Goal: Task Accomplishment & Management: Complete application form

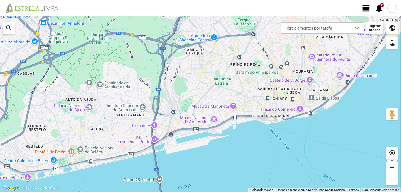
click at [364, 7] on span "view_day" at bounding box center [365, 8] width 9 height 9
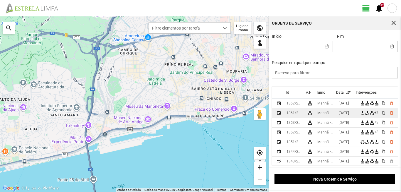
scroll to position [29, 0]
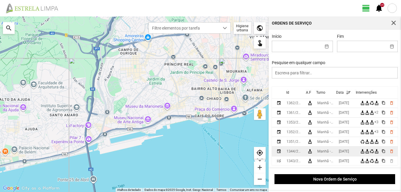
click at [334, 151] on div "Manhã - HU 1" at bounding box center [325, 152] width 17 height 4
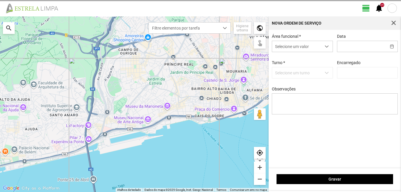
type input "[DATE]"
type input "[PERSON_NAME]"
type textarea "39-baixa 10-25-ferias 17-44--45-E038-descanso ao serviço-6-22-36-47-49-50"
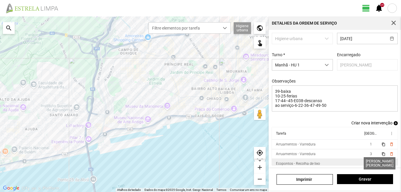
click at [370, 163] on span "2" at bounding box center [371, 164] width 2 height 4
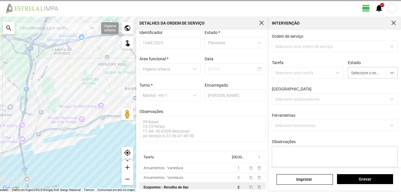
scroll to position [6, 0]
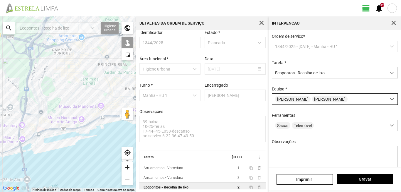
click at [302, 100] on div "[PERSON_NAME]" at bounding box center [329, 99] width 114 height 11
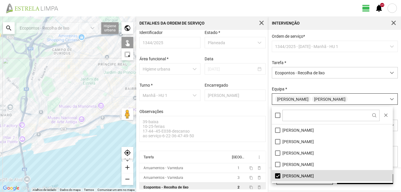
scroll to position [3, 26]
click at [278, 175] on li "[PERSON_NAME]" at bounding box center [332, 175] width 121 height 11
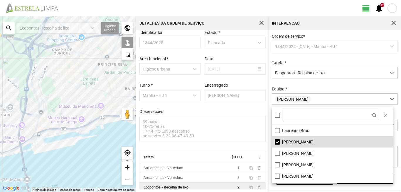
scroll to position [59, 0]
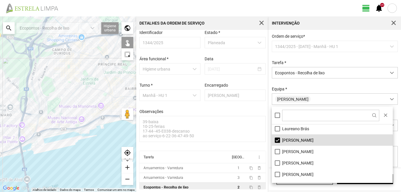
drag, startPoint x: 277, startPoint y: 164, endPoint x: 231, endPoint y: 144, distance: 50.3
click at [276, 164] on li "[PERSON_NAME]" at bounding box center [332, 163] width 121 height 11
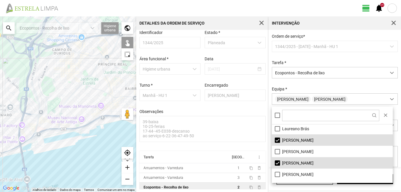
click at [84, 102] on div at bounding box center [68, 104] width 136 height 176
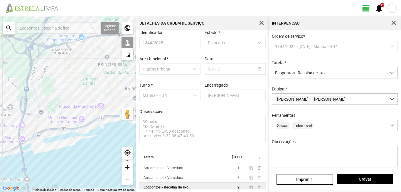
click at [84, 102] on div at bounding box center [68, 104] width 136 height 176
click at [359, 176] on button "Gravar" at bounding box center [365, 180] width 56 height 10
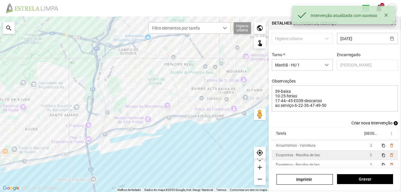
scroll to position [13, 0]
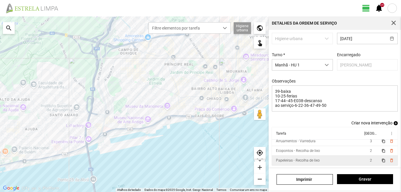
click at [341, 163] on td "Papeleiras - Recolha de lixo" at bounding box center [317, 161] width 91 height 10
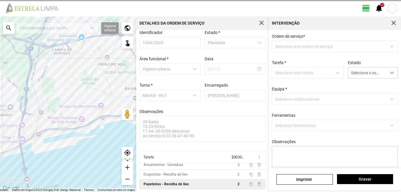
type textarea "tarefa atribuida por DT [PERSON_NAME]"
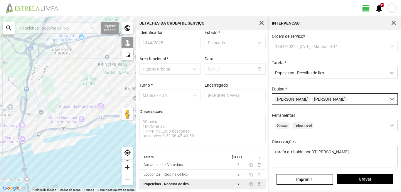
click at [300, 97] on div "[PERSON_NAME]" at bounding box center [329, 99] width 114 height 11
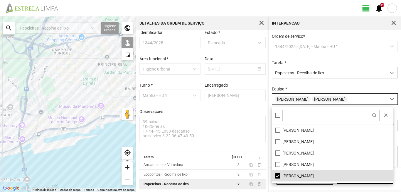
scroll to position [3, 26]
click at [276, 174] on li "[PERSON_NAME]" at bounding box center [332, 175] width 121 height 11
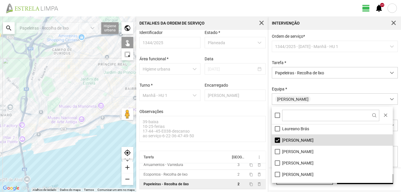
scroll to position [79, 0]
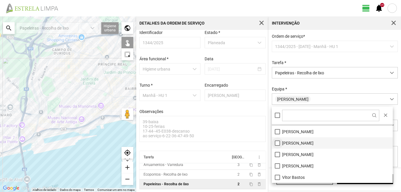
click at [278, 142] on li "[PERSON_NAME]" at bounding box center [332, 143] width 121 height 11
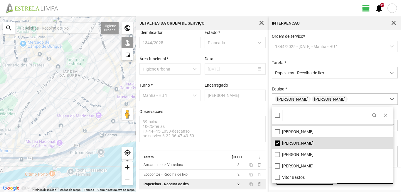
click at [104, 109] on div at bounding box center [68, 104] width 136 height 176
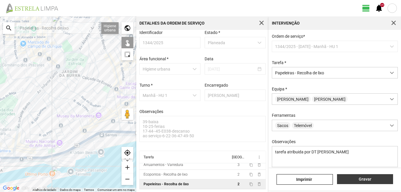
click at [346, 180] on span "Gravar" at bounding box center [365, 179] width 50 height 5
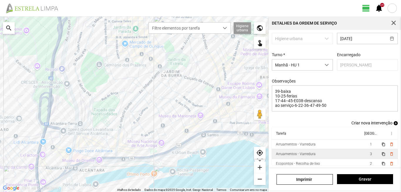
scroll to position [13, 0]
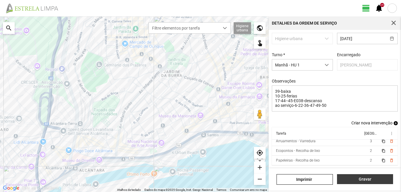
click at [361, 178] on span "Gravar" at bounding box center [365, 179] width 50 height 5
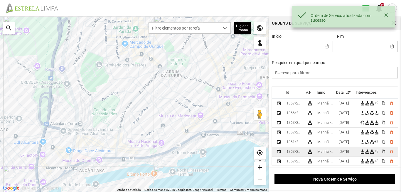
scroll to position [29, 0]
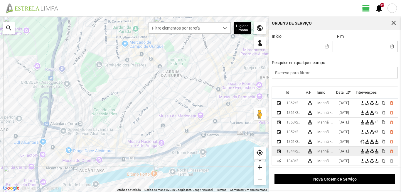
click at [344, 154] on div "[DATE]" at bounding box center [344, 152] width 10 height 4
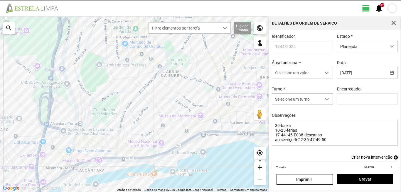
type input "[PERSON_NAME]"
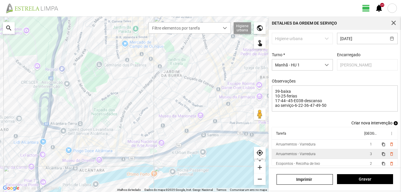
scroll to position [37, 0]
click at [392, 25] on span "button" at bounding box center [393, 23] width 5 height 5
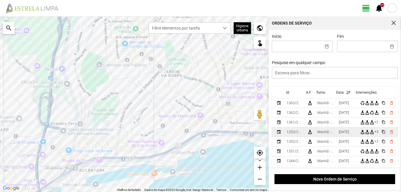
scroll to position [29, 0]
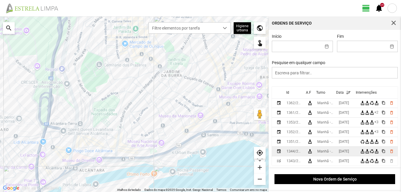
click at [343, 151] on div "[DATE]" at bounding box center [344, 152] width 10 height 4
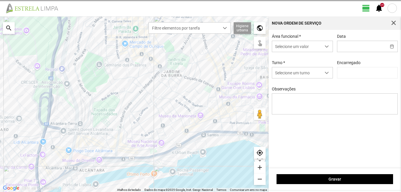
type input "[DATE]"
type input "[PERSON_NAME]"
type textarea "39-baixa 10-25-ferias 17-44--45-E038-descanso ao serviço-6-22-36-47-49-50"
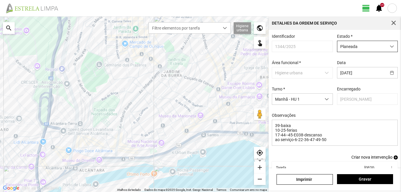
click at [344, 45] on span "Planeada" at bounding box center [361, 46] width 49 height 11
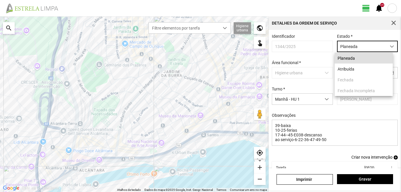
scroll to position [3, 26]
click at [350, 70] on li "Atribuída" at bounding box center [363, 69] width 58 height 11
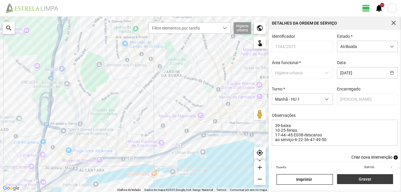
click at [347, 177] on span "Gravar" at bounding box center [365, 179] width 50 height 5
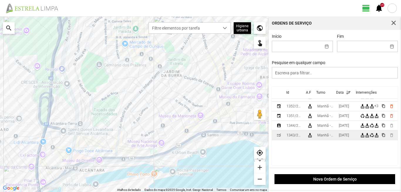
scroll to position [59, 0]
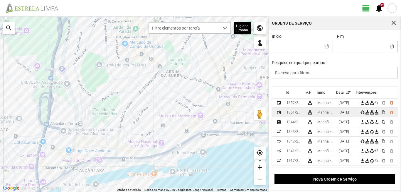
click at [349, 112] on div "[DATE]" at bounding box center [344, 113] width 10 height 4
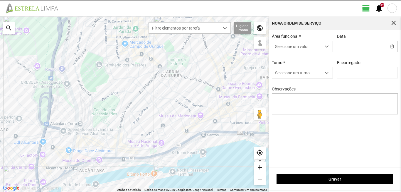
type input "[DATE]"
type input "[PERSON_NAME]"
type textarea "39-baixa 10-ferias 22-36-descanso ao serviço 6-17-25-44-45-47-49-50-Eo38"
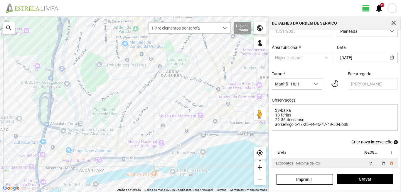
scroll to position [37, 0]
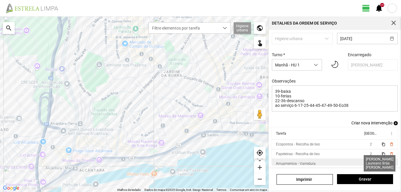
click at [370, 163] on span "3" at bounding box center [371, 164] width 2 height 4
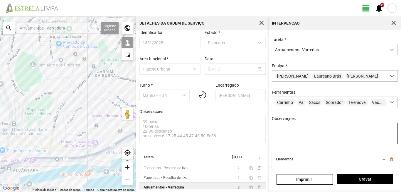
scroll to position [52, 0]
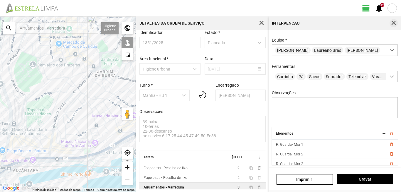
click at [394, 20] on button "button" at bounding box center [393, 23] width 8 height 8
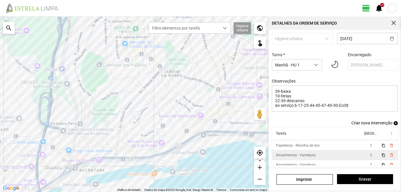
scroll to position [13, 0]
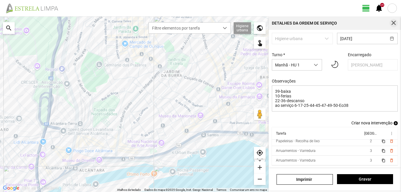
click at [395, 21] on span "button" at bounding box center [393, 23] width 5 height 5
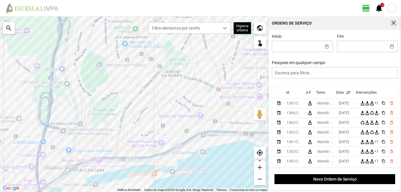
click at [395, 21] on span "button" at bounding box center [393, 23] width 5 height 5
